Goal: Task Accomplishment & Management: Complete application form

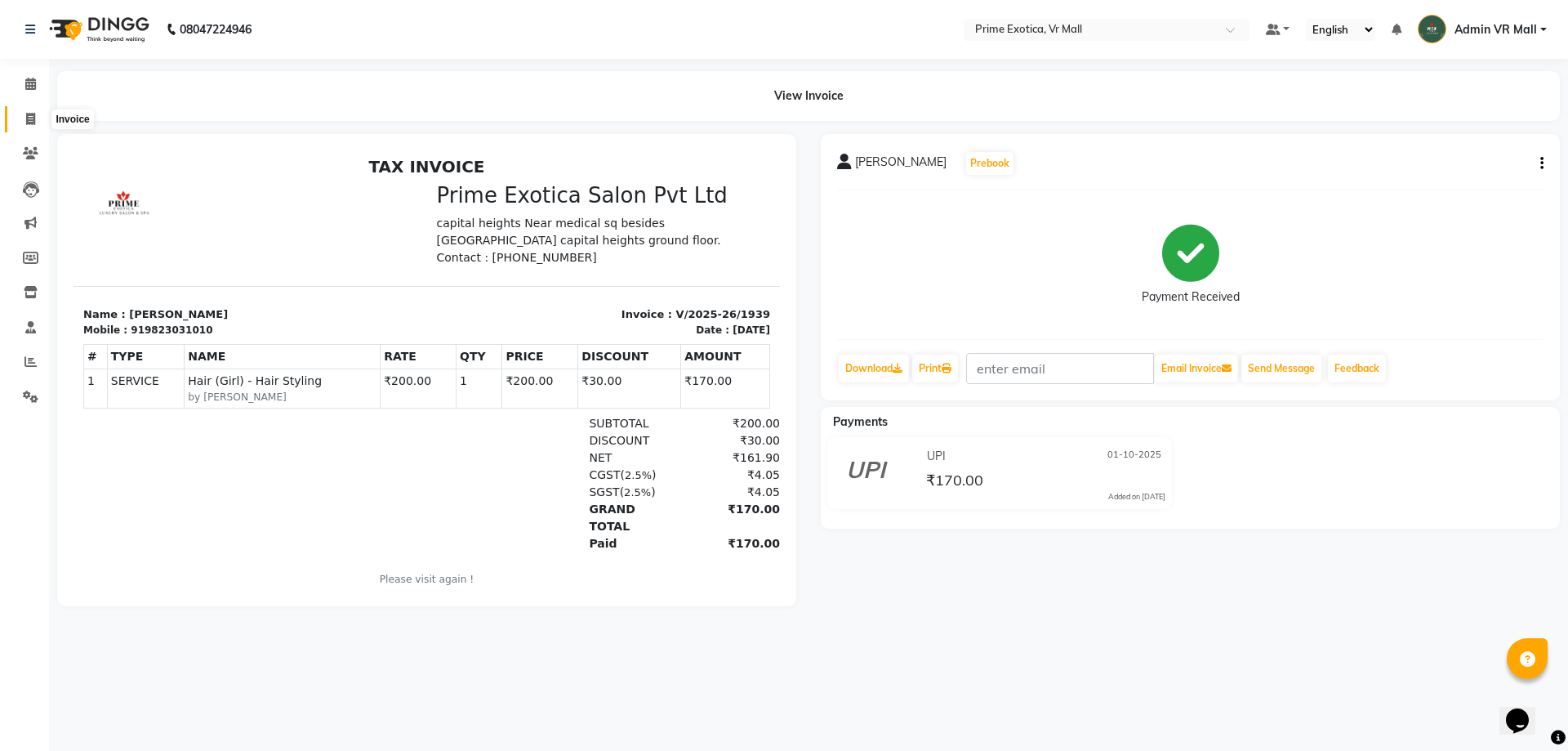
click at [28, 115] on icon at bounding box center [30, 119] width 9 height 12
select select "service"
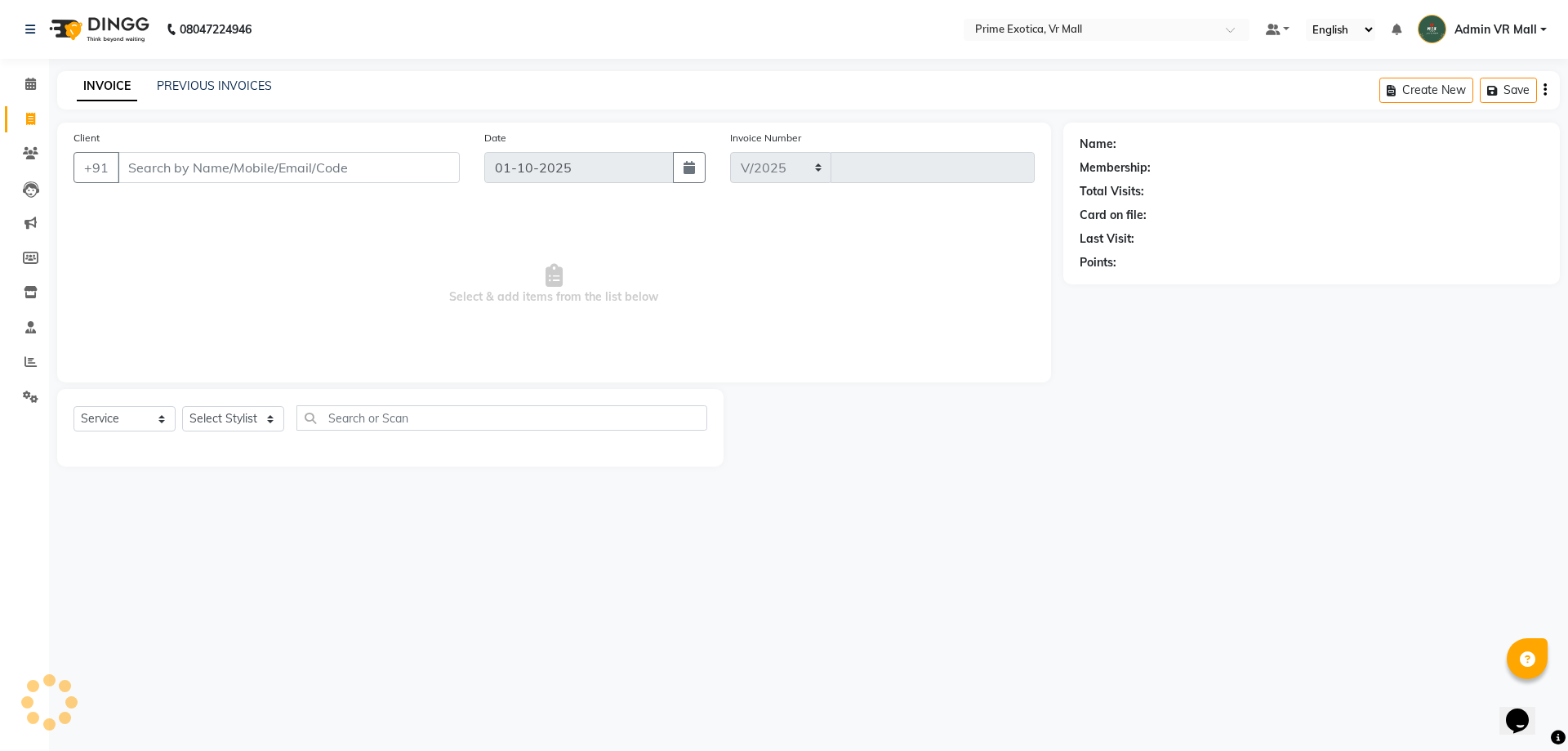
select select "6077"
type input "1940"
click at [207, 419] on select "Select Stylist [PERSON_NAME] Admin VR Mall [PERSON_NAME] [PERSON_NAME] Archana …" at bounding box center [232, 419] width 102 height 25
click at [208, 419] on select "Select Stylist [PERSON_NAME] Admin VR Mall [PERSON_NAME] [PERSON_NAME] Archana …" at bounding box center [232, 419] width 102 height 25
click at [245, 421] on select "Select Stylist [PERSON_NAME] Admin VR Mall [PERSON_NAME] [PERSON_NAME] Archana …" at bounding box center [232, 419] width 102 height 25
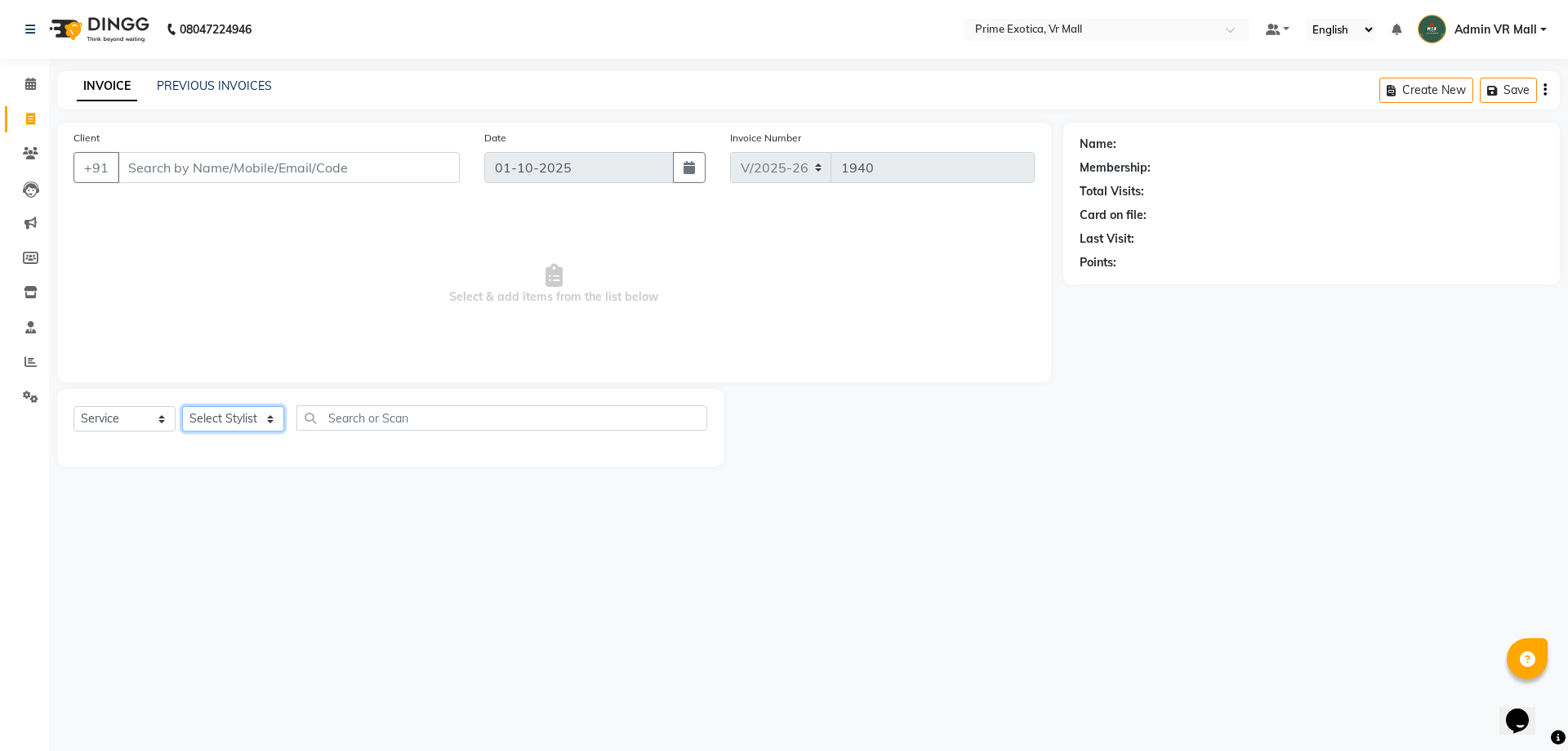
select select "65217"
click at [182, 406] on select "Select Stylist [PERSON_NAME] Admin VR Mall [PERSON_NAME] [PERSON_NAME] Archana …" at bounding box center [232, 419] width 102 height 25
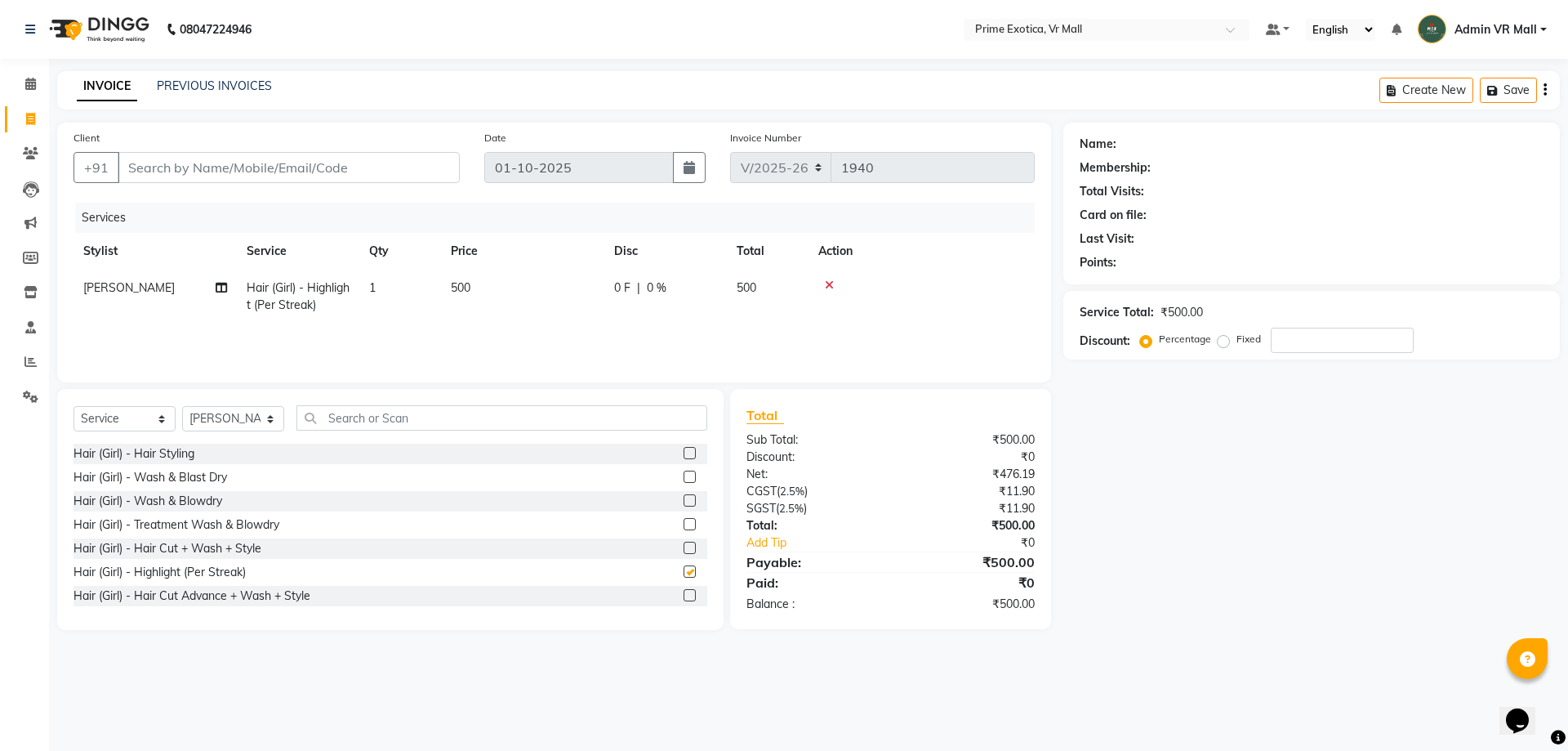
checkbox input "false"
click at [830, 279] on icon at bounding box center [829, 285] width 9 height 11
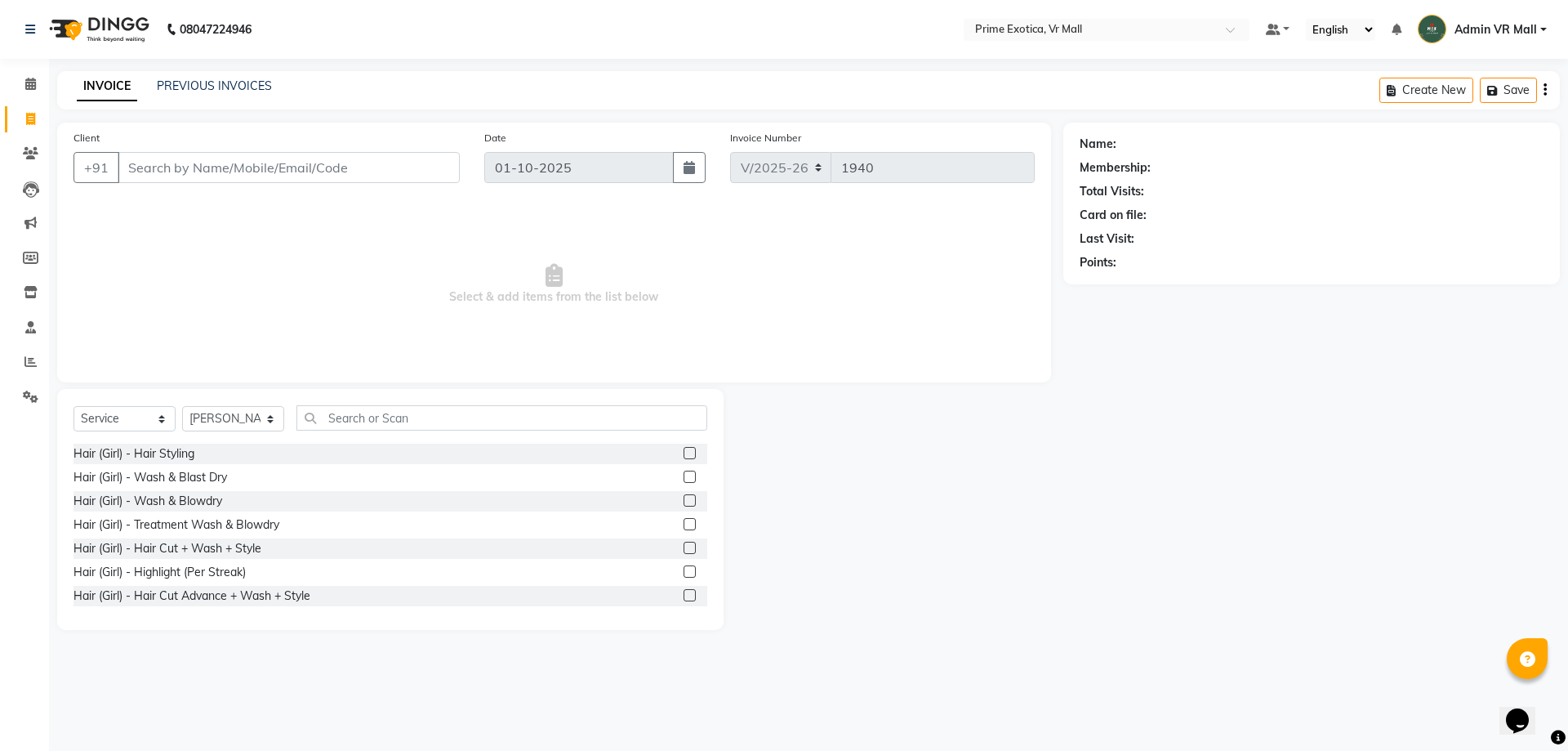
click at [684, 500] on label at bounding box center [690, 500] width 12 height 12
click at [684, 500] on input "checkbox" at bounding box center [689, 501] width 10 height 10
click at [684, 500] on label at bounding box center [690, 500] width 12 height 12
click at [684, 500] on input "checkbox" at bounding box center [689, 501] width 10 height 10
click at [684, 500] on label at bounding box center [690, 500] width 12 height 12
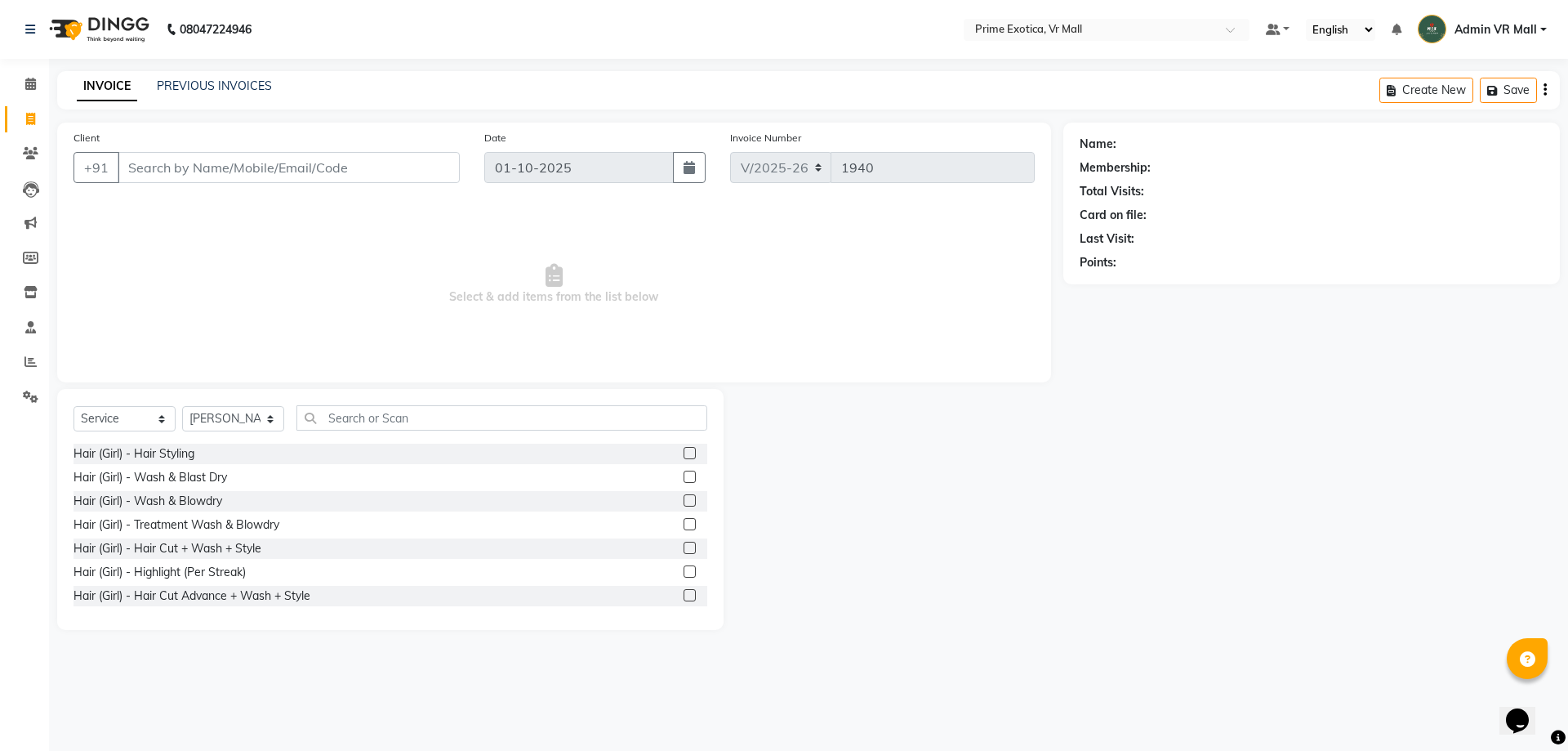
click at [684, 500] on input "checkbox" at bounding box center [689, 501] width 10 height 10
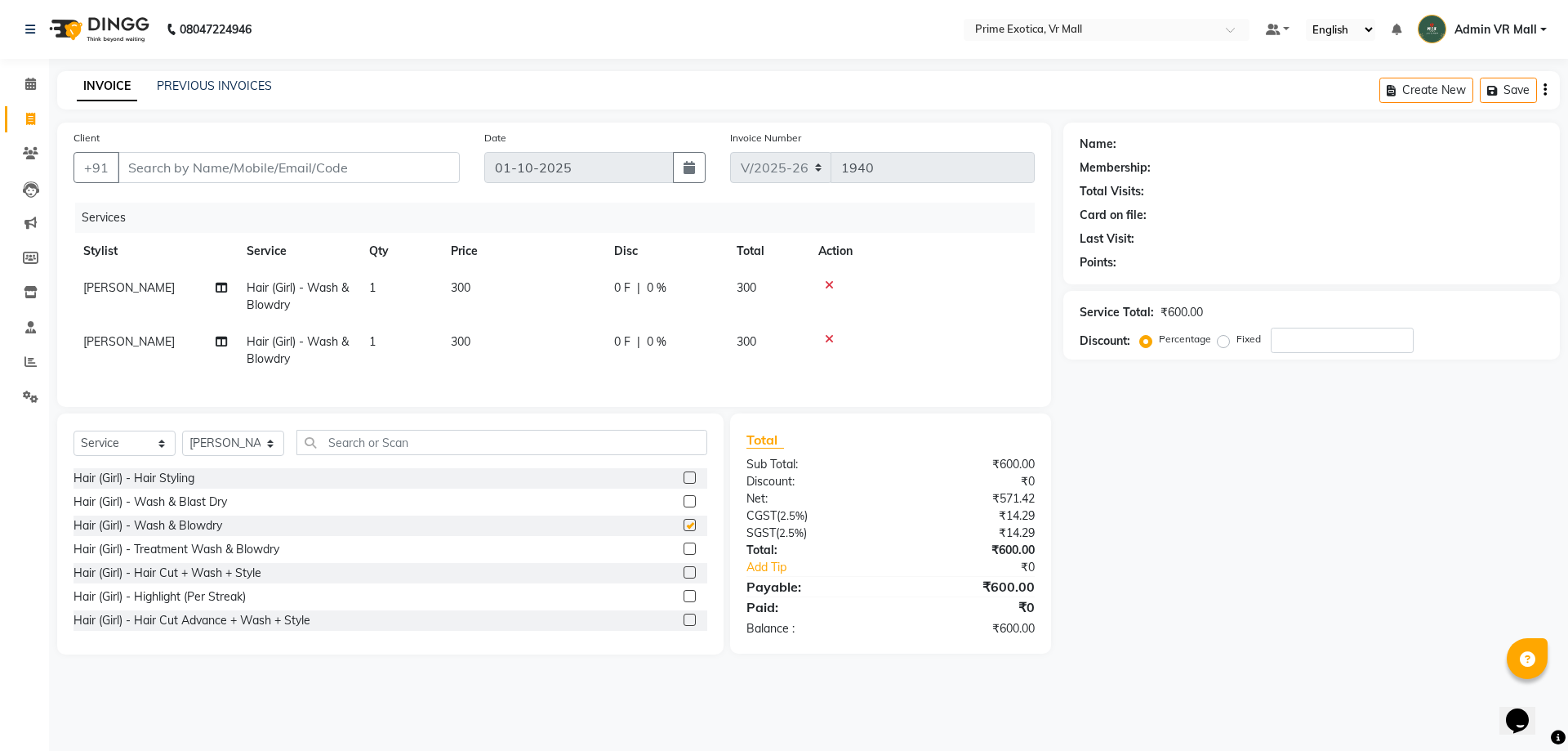
checkbox input "false"
click at [830, 286] on icon at bounding box center [829, 285] width 9 height 11
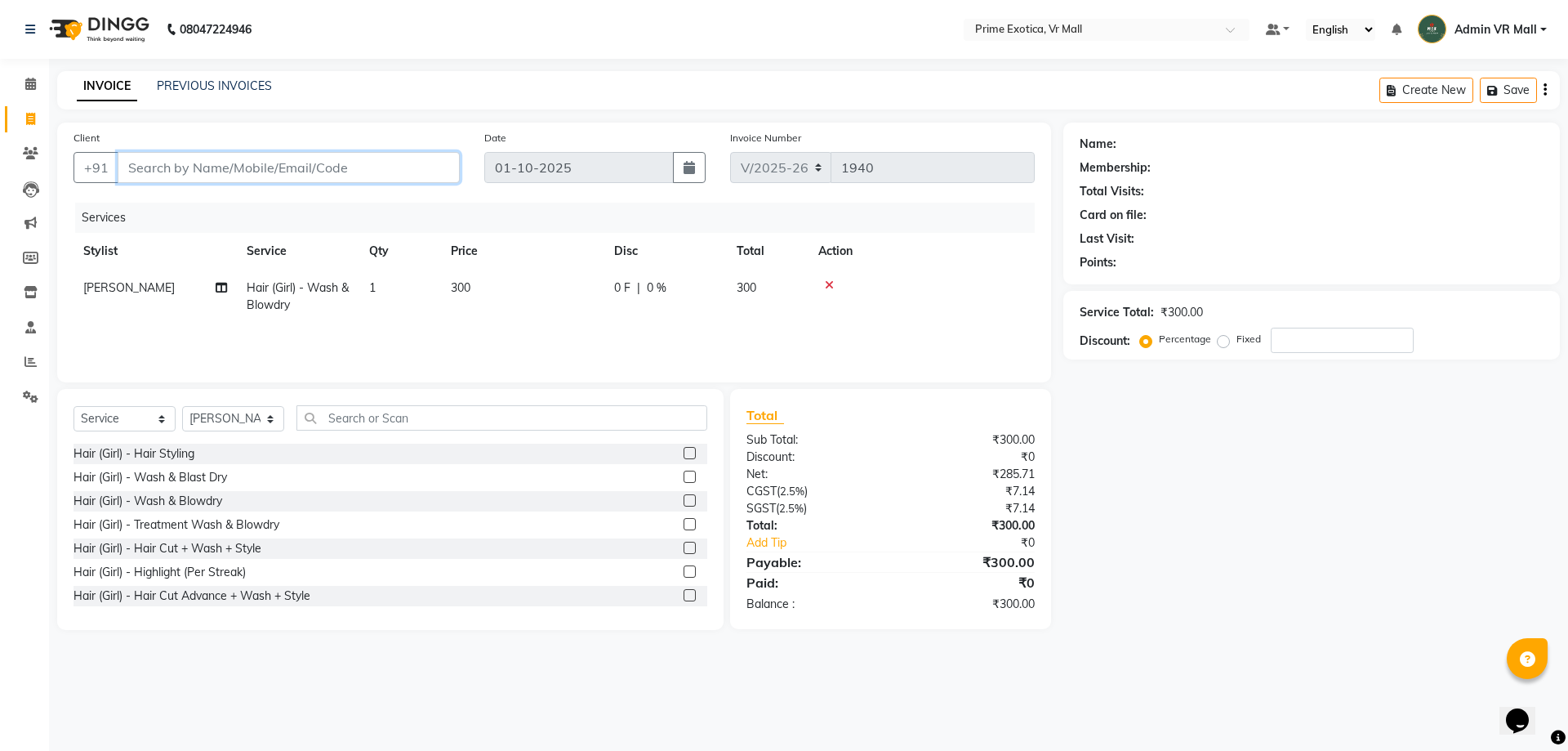
click at [342, 182] on input "Client" at bounding box center [288, 168] width 342 height 31
type input "k"
type input "0"
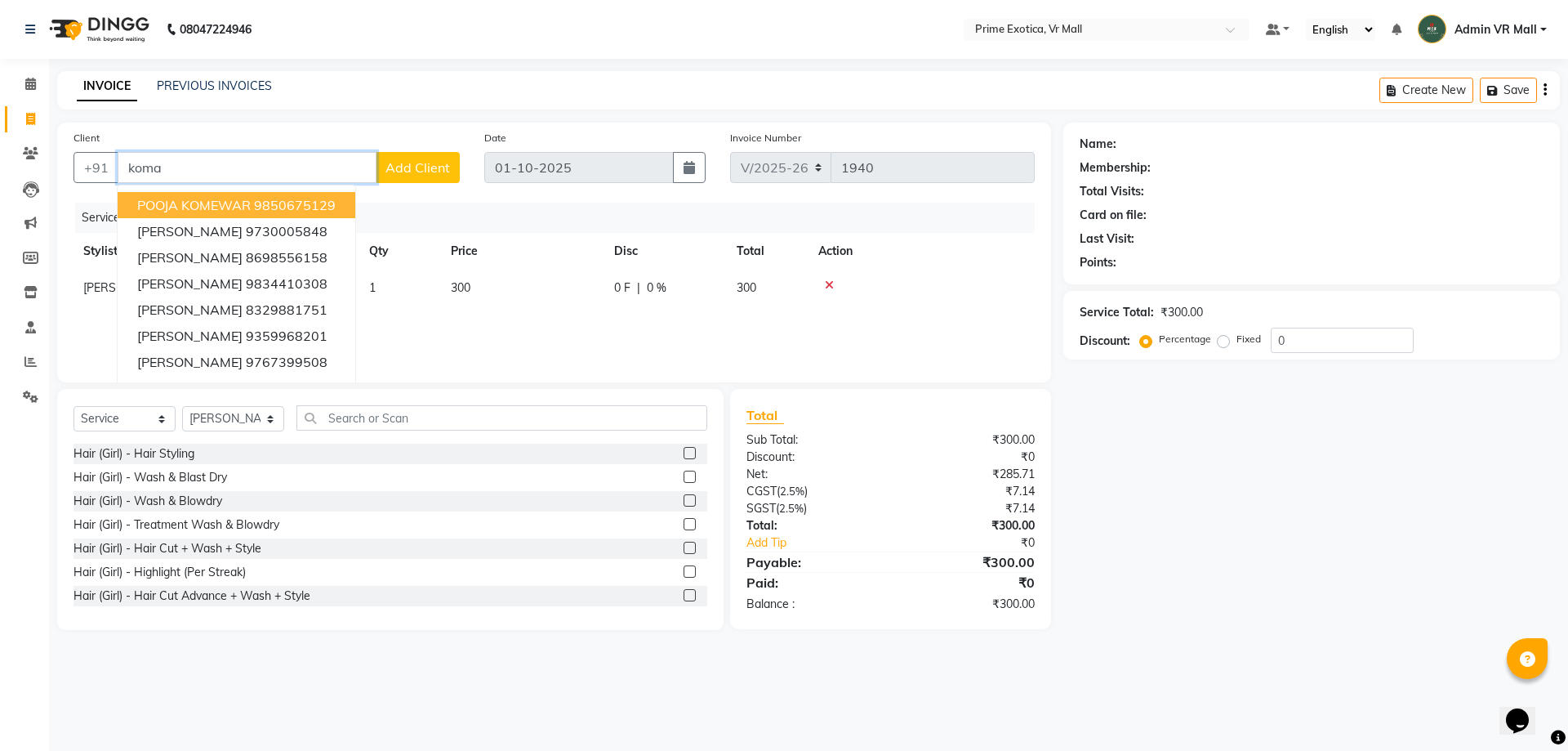
type input "[PERSON_NAME]"
click at [317, 167] on input "[PERSON_NAME]" at bounding box center [247, 168] width 259 height 31
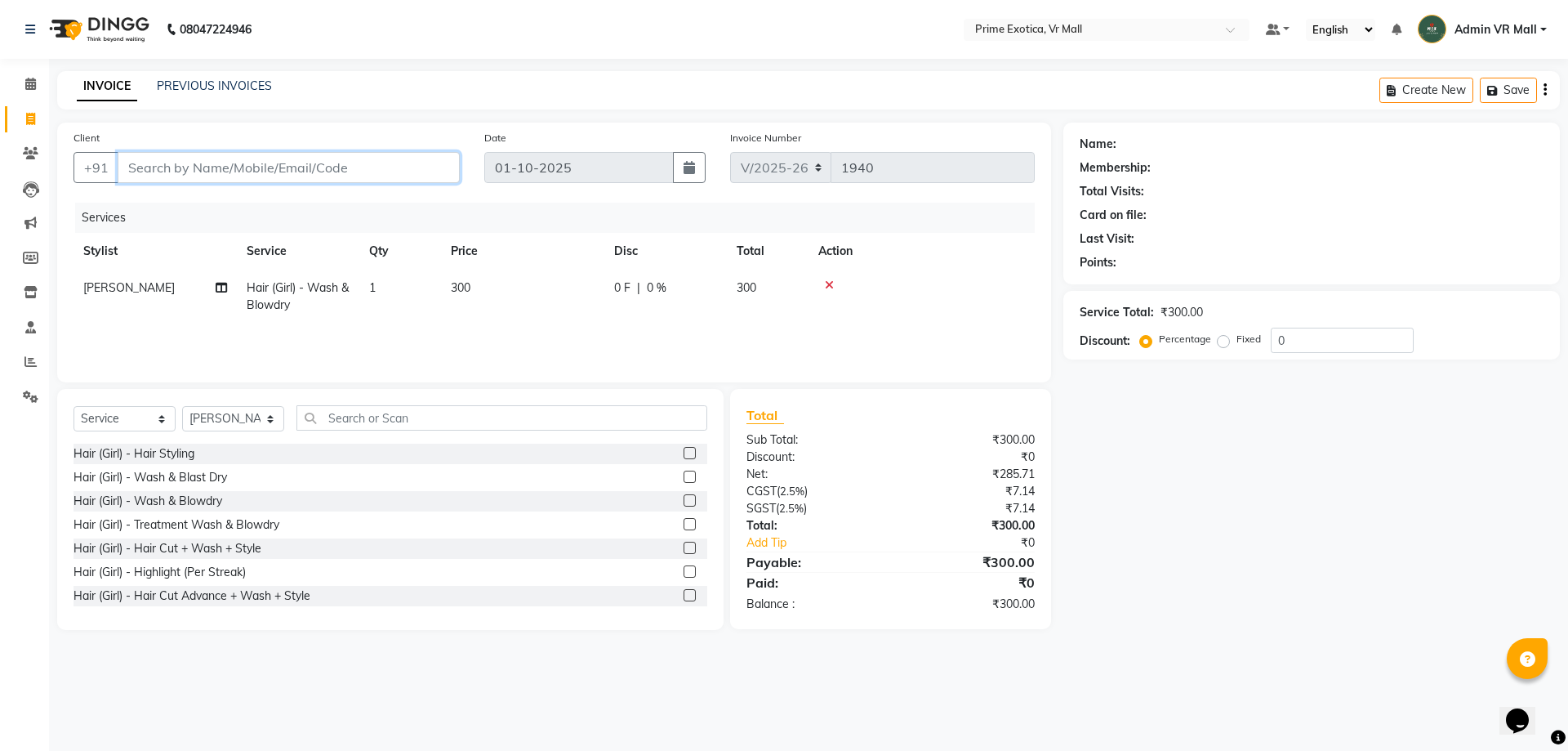
click at [161, 168] on input "Client" at bounding box center [288, 168] width 342 height 31
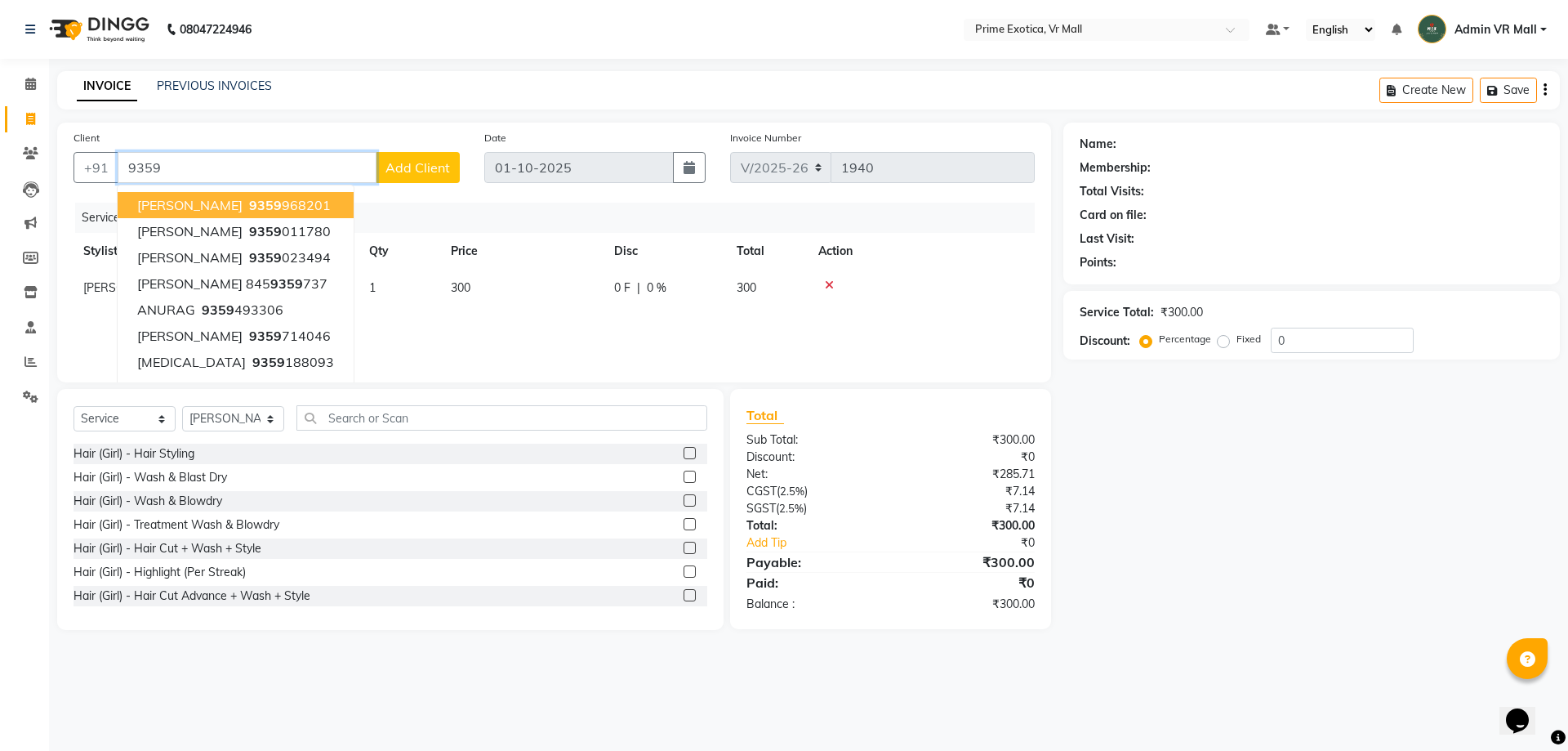
click at [246, 203] on ngb-highlight "9359 968201" at bounding box center [289, 205] width 85 height 17
type input "9359968201"
click at [241, 203] on div "Services" at bounding box center [560, 218] width 971 height 30
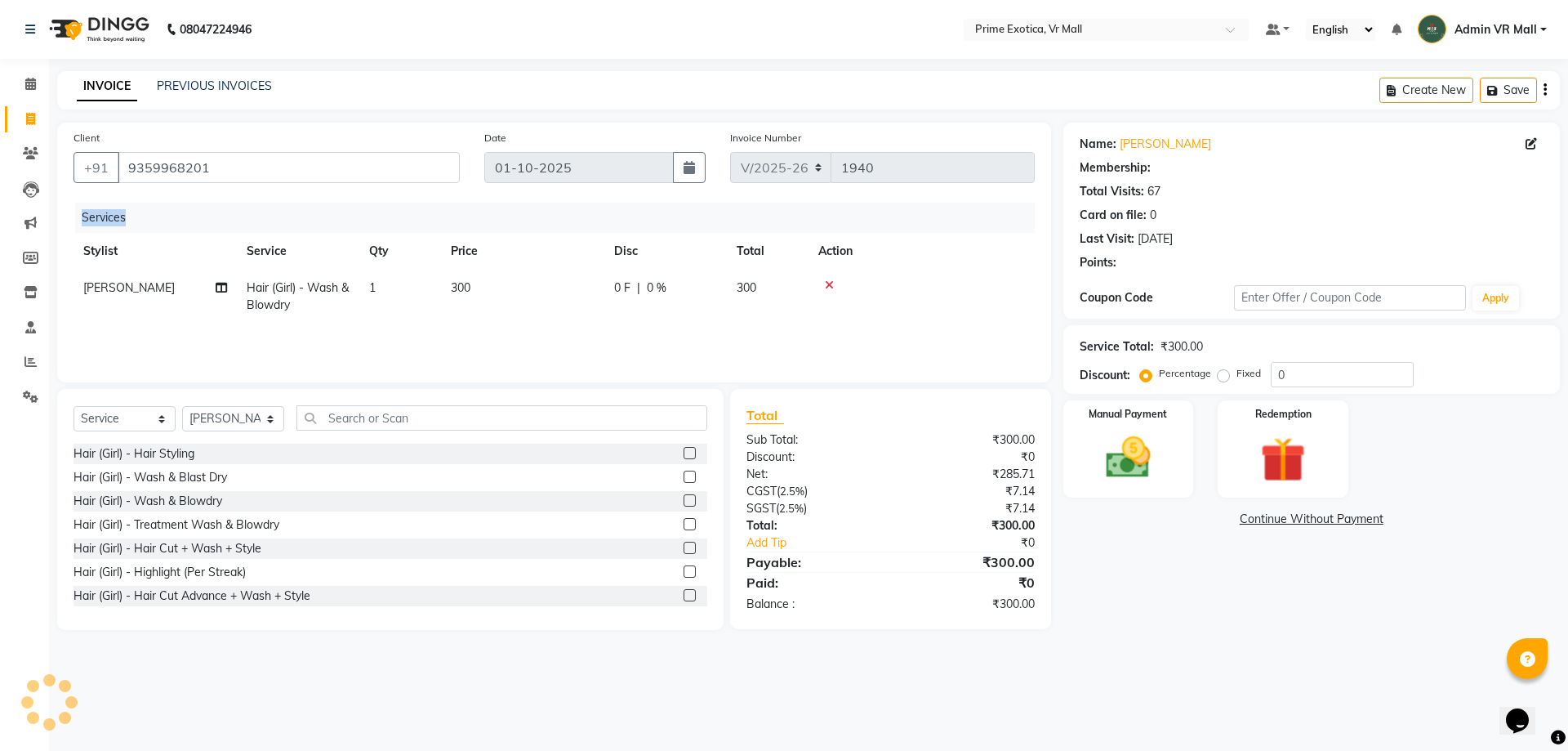
select select "1: Object"
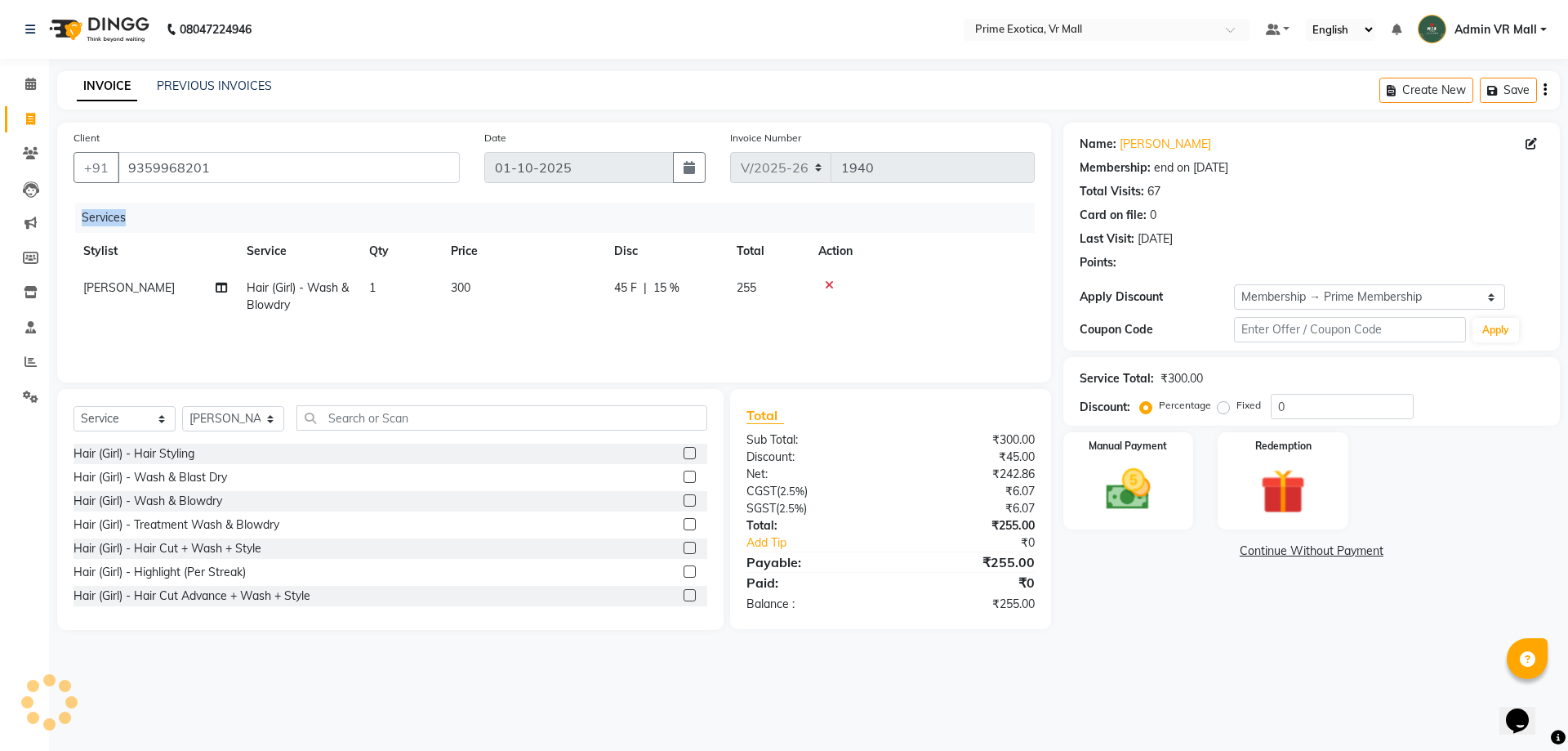
type input "15"
